Goal: Check status: Check status

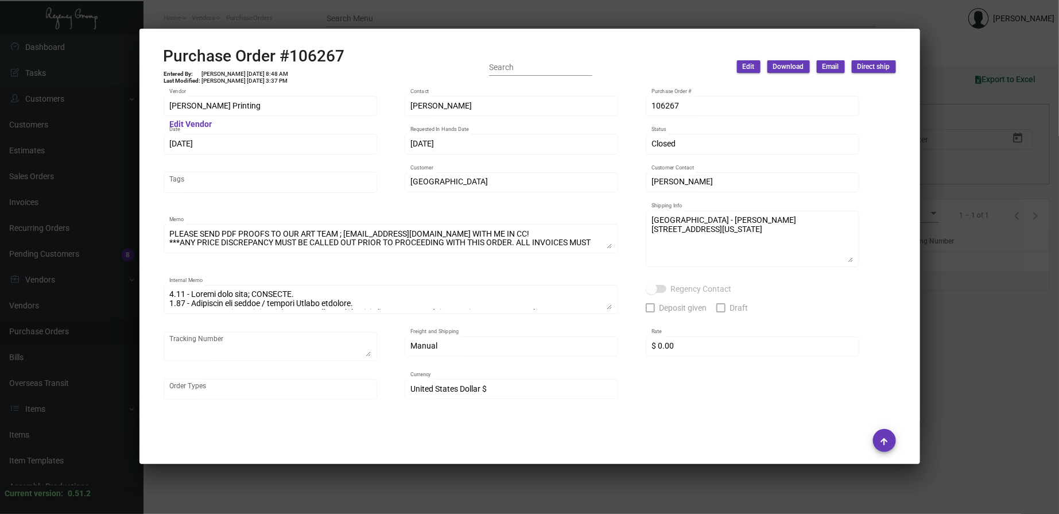
scroll to position [577, 0]
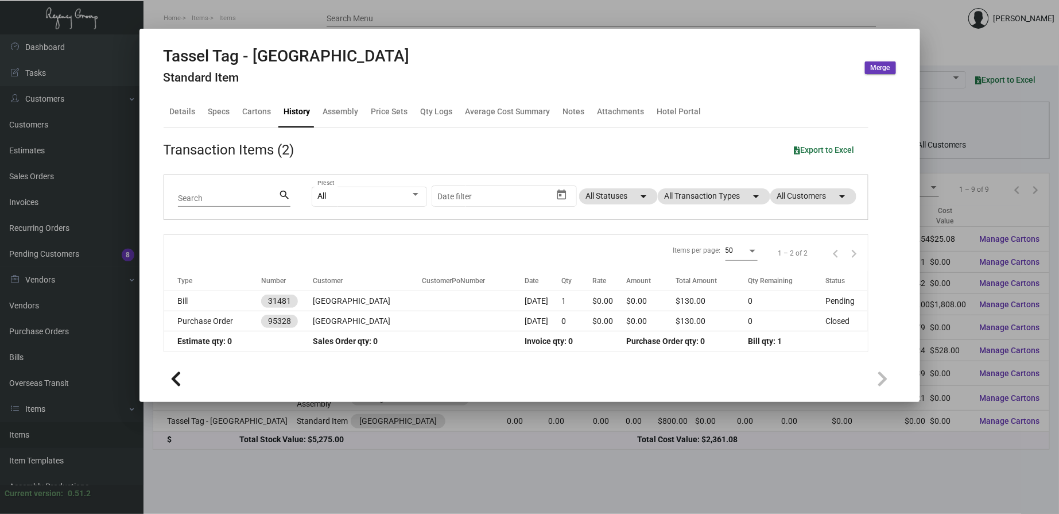
click at [56, 201] on div at bounding box center [529, 257] width 1059 height 514
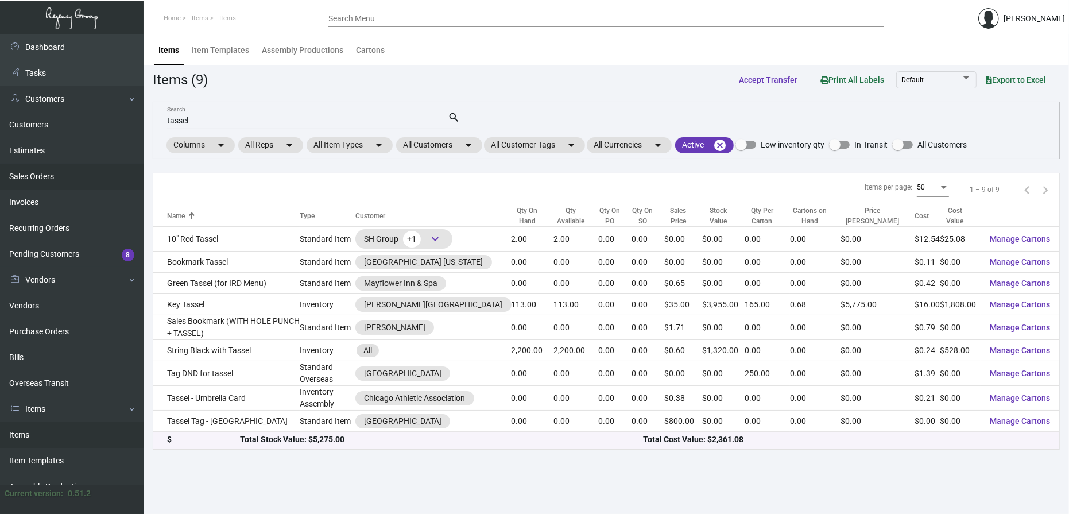
click at [40, 173] on link "Sales Orders" at bounding box center [71, 177] width 143 height 26
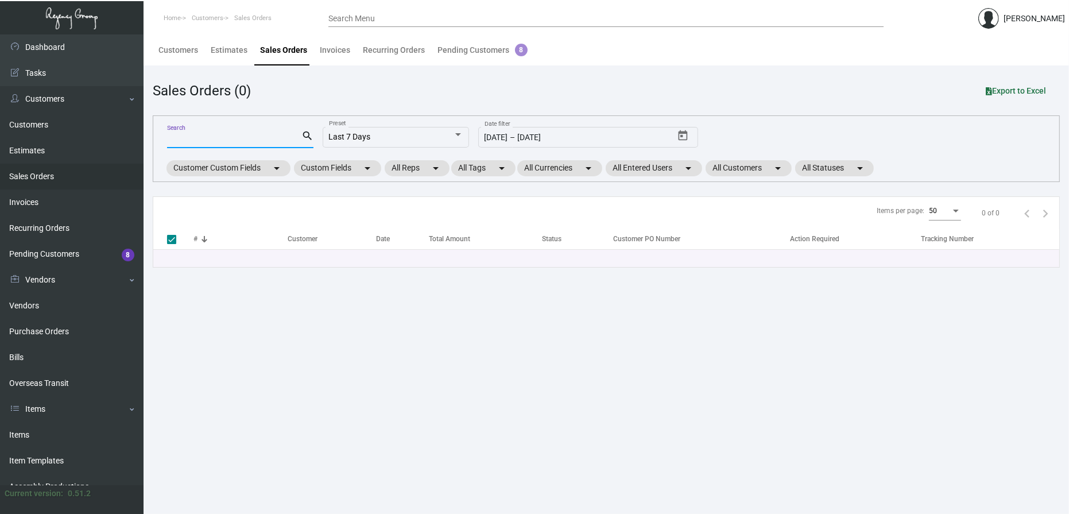
click at [249, 140] on input "Search" at bounding box center [234, 139] width 134 height 9
type input "160380"
checkbox input "false"
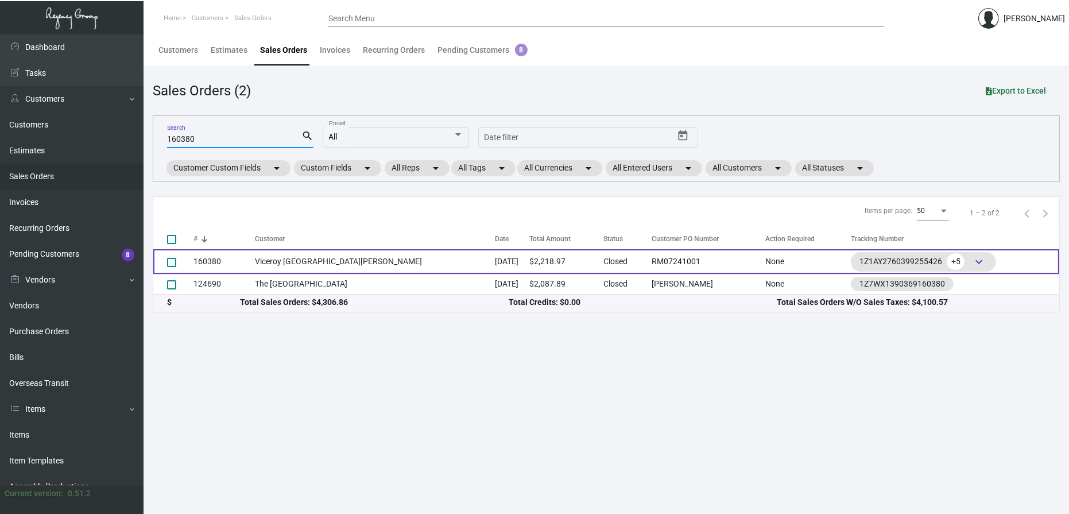
type input "160380"
click at [304, 263] on td "Viceroy [GEOGRAPHIC_DATA][PERSON_NAME]" at bounding box center [374, 261] width 239 height 25
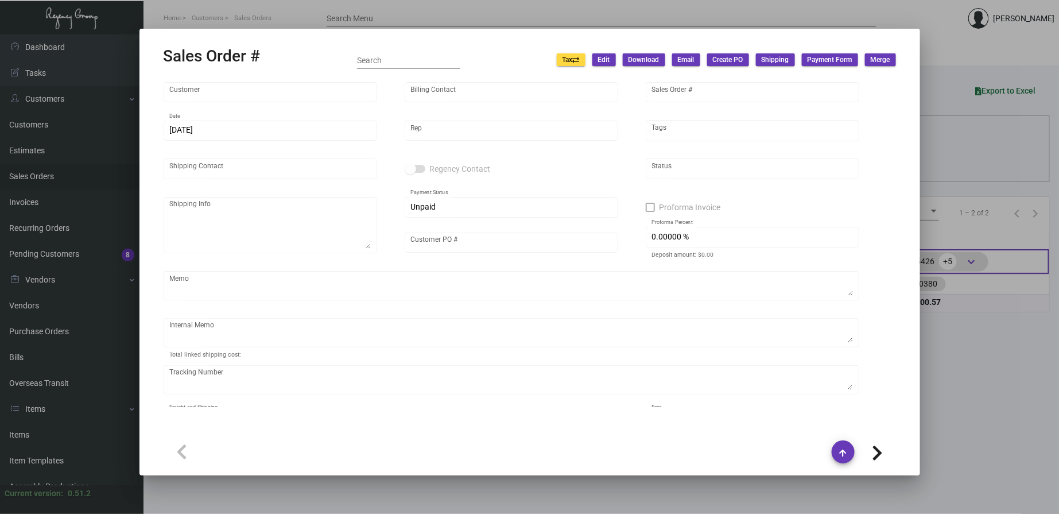
type input "Viceroy [GEOGRAPHIC_DATA][PERSON_NAME]"
type input "[PERSON_NAME]"
type input "160380"
type input "[DATE]"
type input "[PERSON_NAME]"
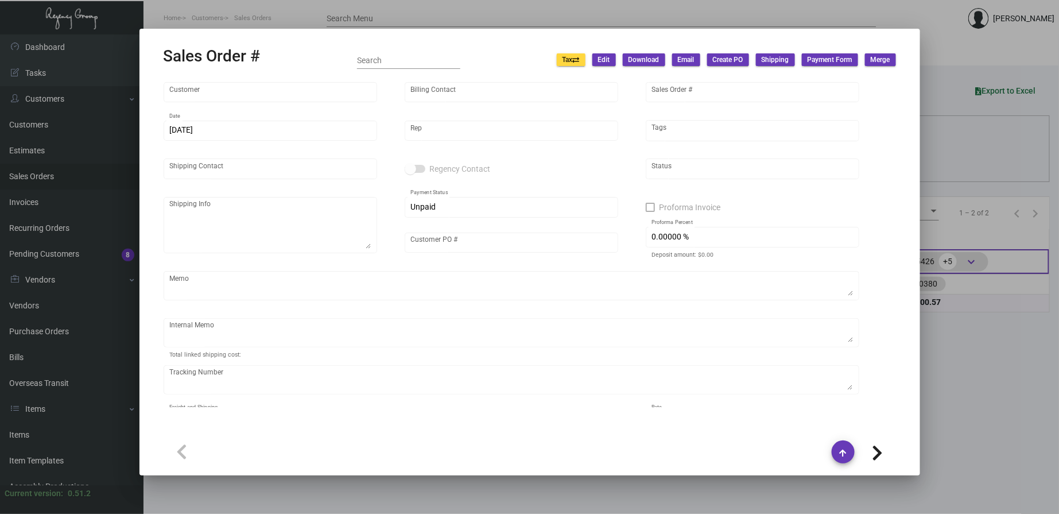
type input "[PERSON_NAME]"
type textarea "Viceroy Santa [PERSON_NAME] [STREET_ADDRESS]"
type input "RM07241001"
type textarea "$37.08 for luggage tags 5 and 1 and key holders $18.86"
type input "United States Dollar $"
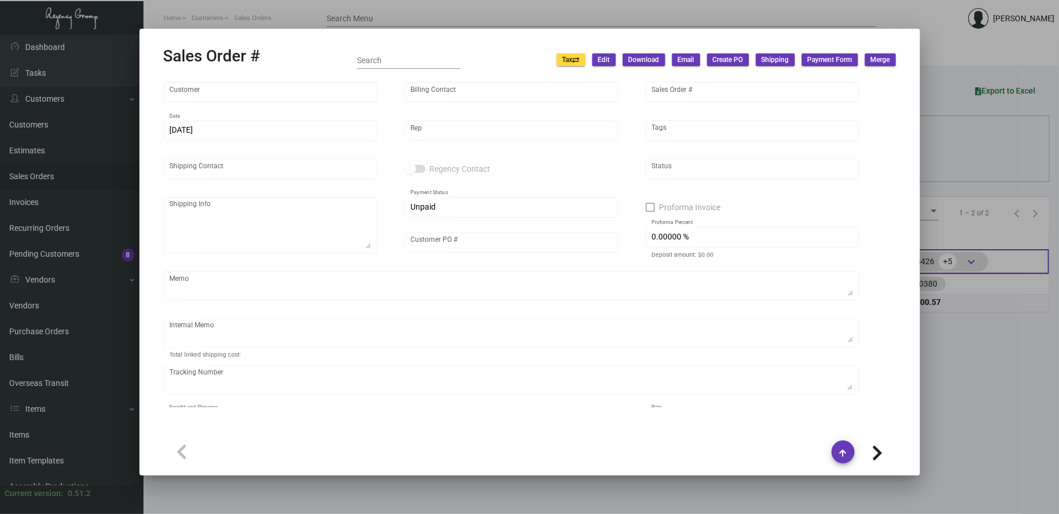
type input "8.50000 %"
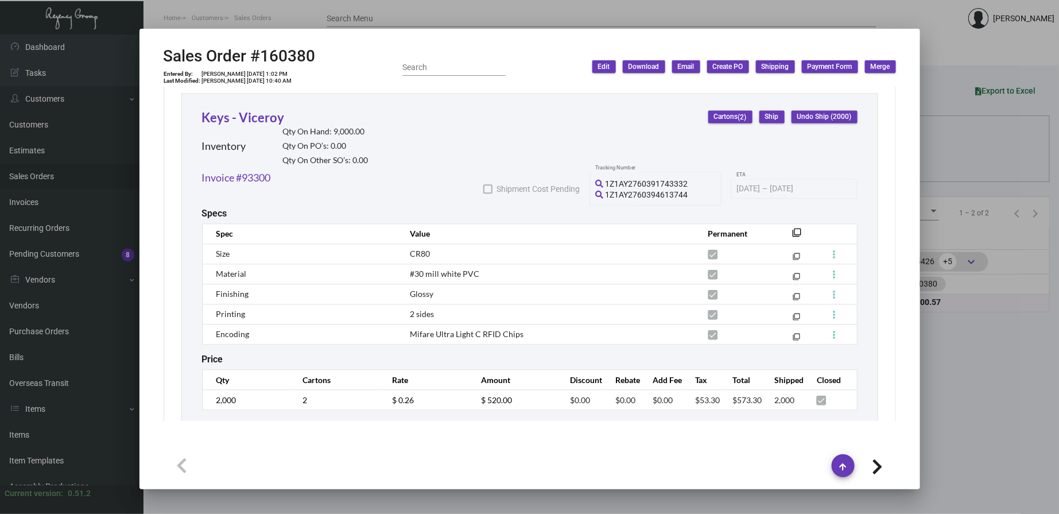
scroll to position [812, 0]
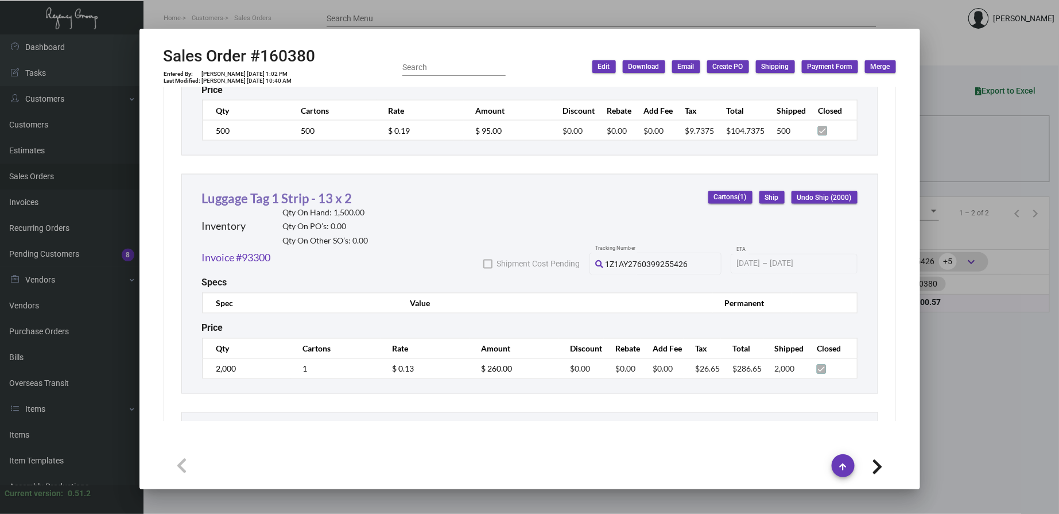
click at [271, 205] on link "Luggage Tag 1 Strip - 13 x 2" at bounding box center [277, 198] width 150 height 15
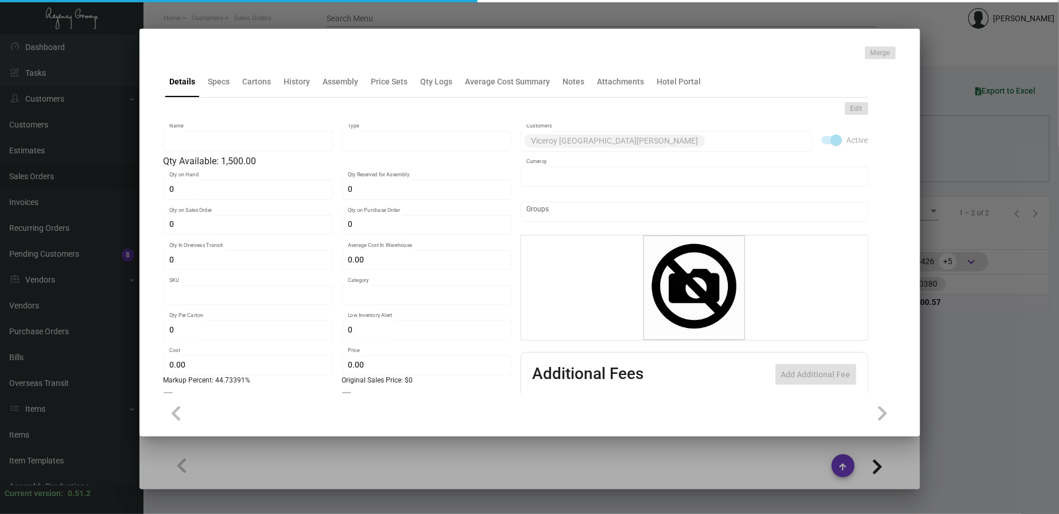
type input "Luggage Tag 1 Strip - 13 x 2"
type input "Inventory"
type input "1,500"
type input "$ 0.00"
type input "3334"
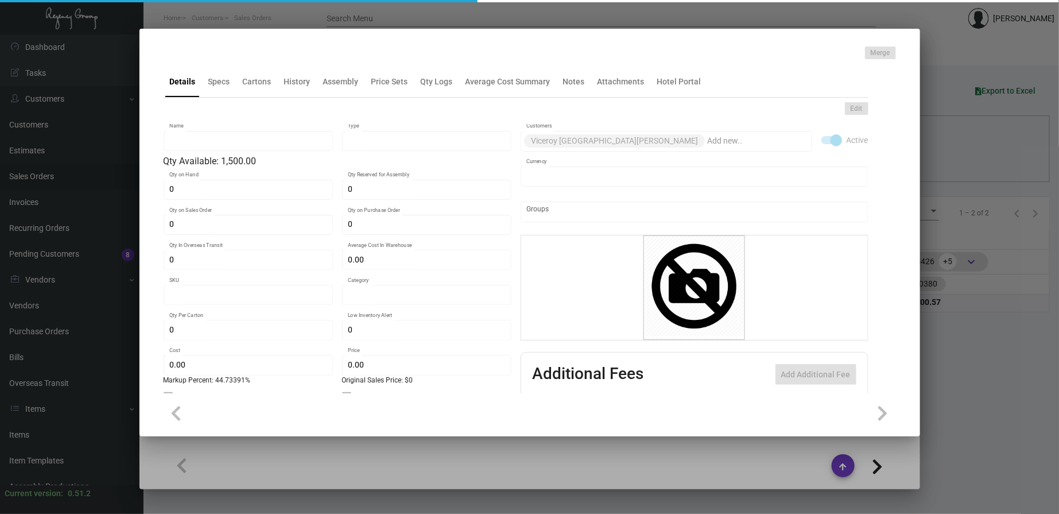
type input "Standard"
type input "1"
type input "2,000"
type input "$ 0.08982"
type input "$ 0.13"
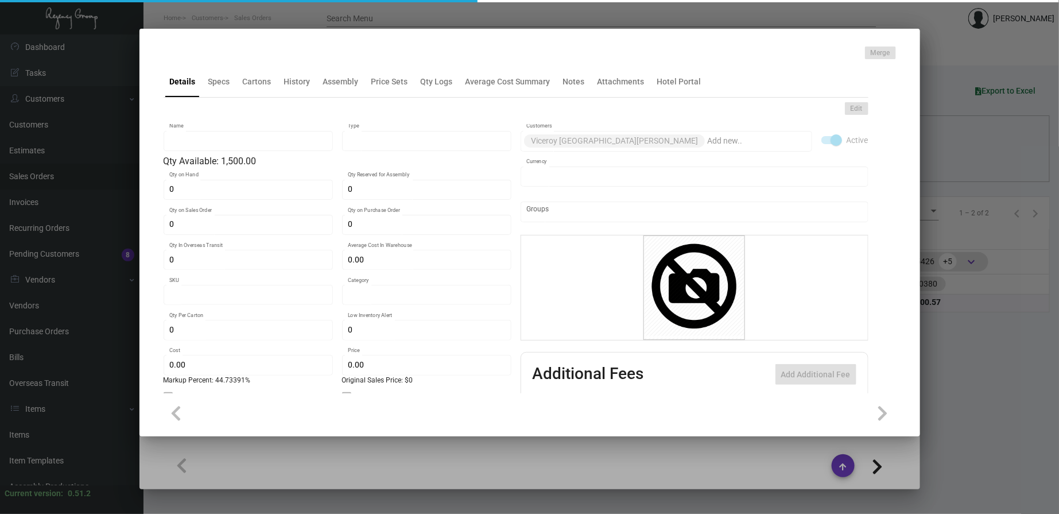
type textarea "Luggage Tags 2 styles 1 strip: 13 x 2, PPS 100# white tag stock, printing 1 col…"
checkbox input "true"
type input "United States Dollar $"
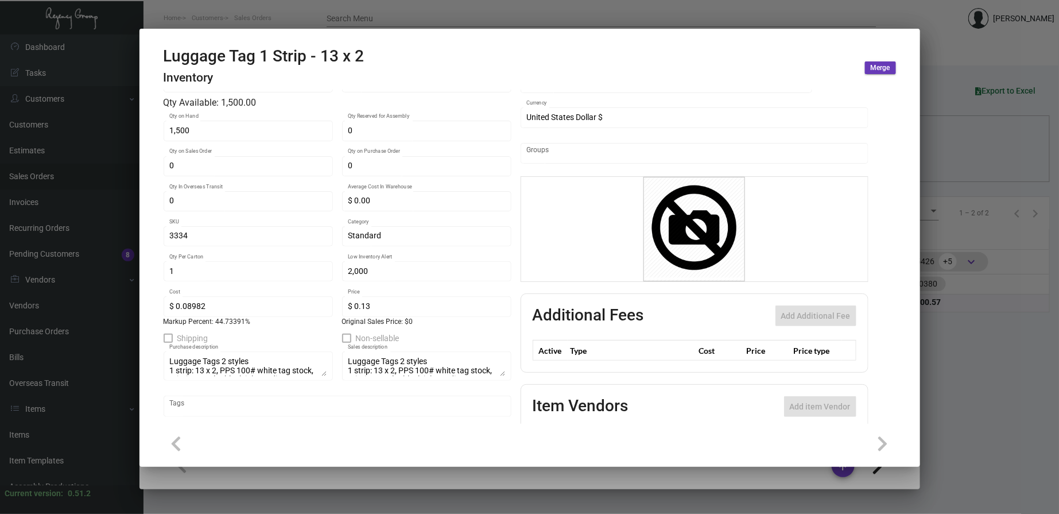
scroll to position [152, 0]
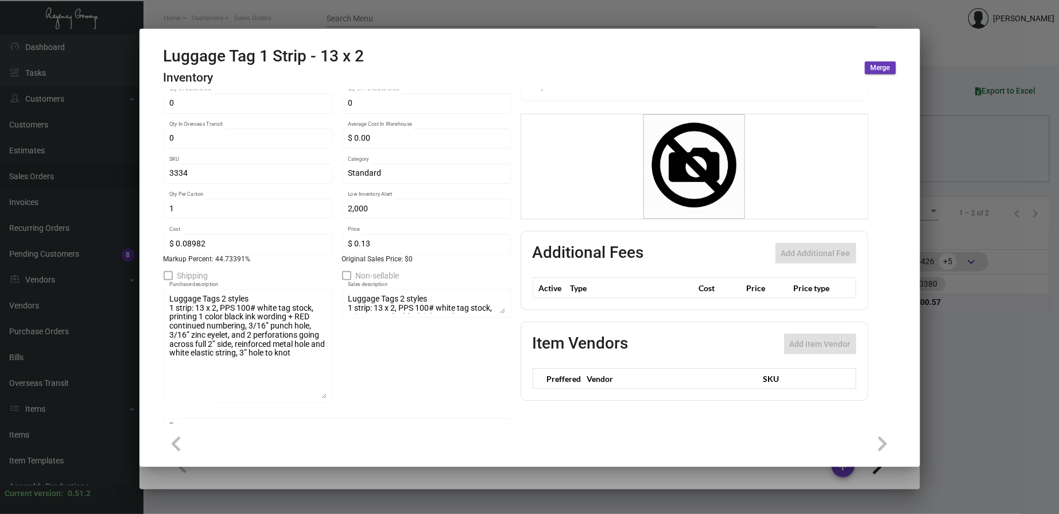
click at [507, 208] on div "Luggage Tag 1 Strip - 13 x 2 Name Inventory Type Qty Available: 1,500.00 1,500 …" at bounding box center [516, 252] width 705 height 498
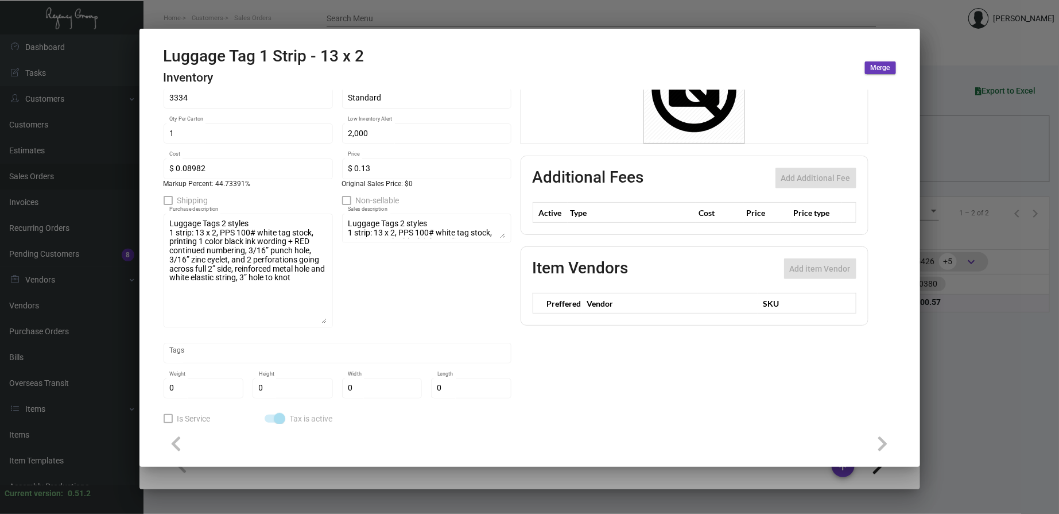
scroll to position [236, 0]
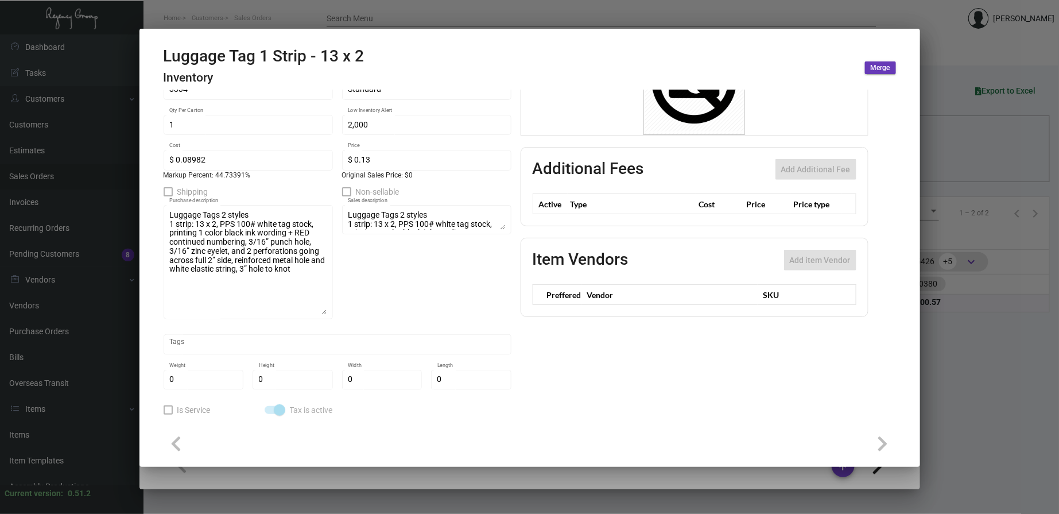
click at [20, 465] on div at bounding box center [529, 257] width 1059 height 514
